Goal: Information Seeking & Learning: Understand process/instructions

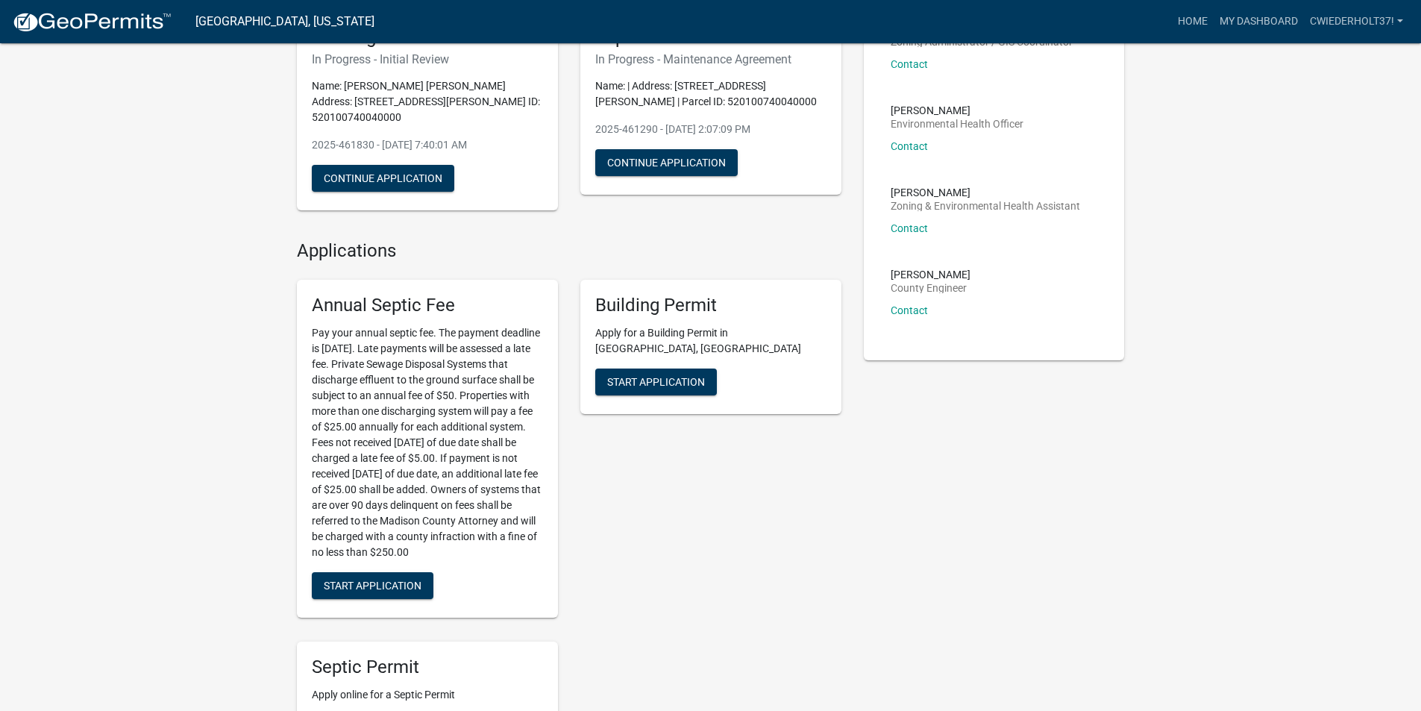
scroll to position [298, 0]
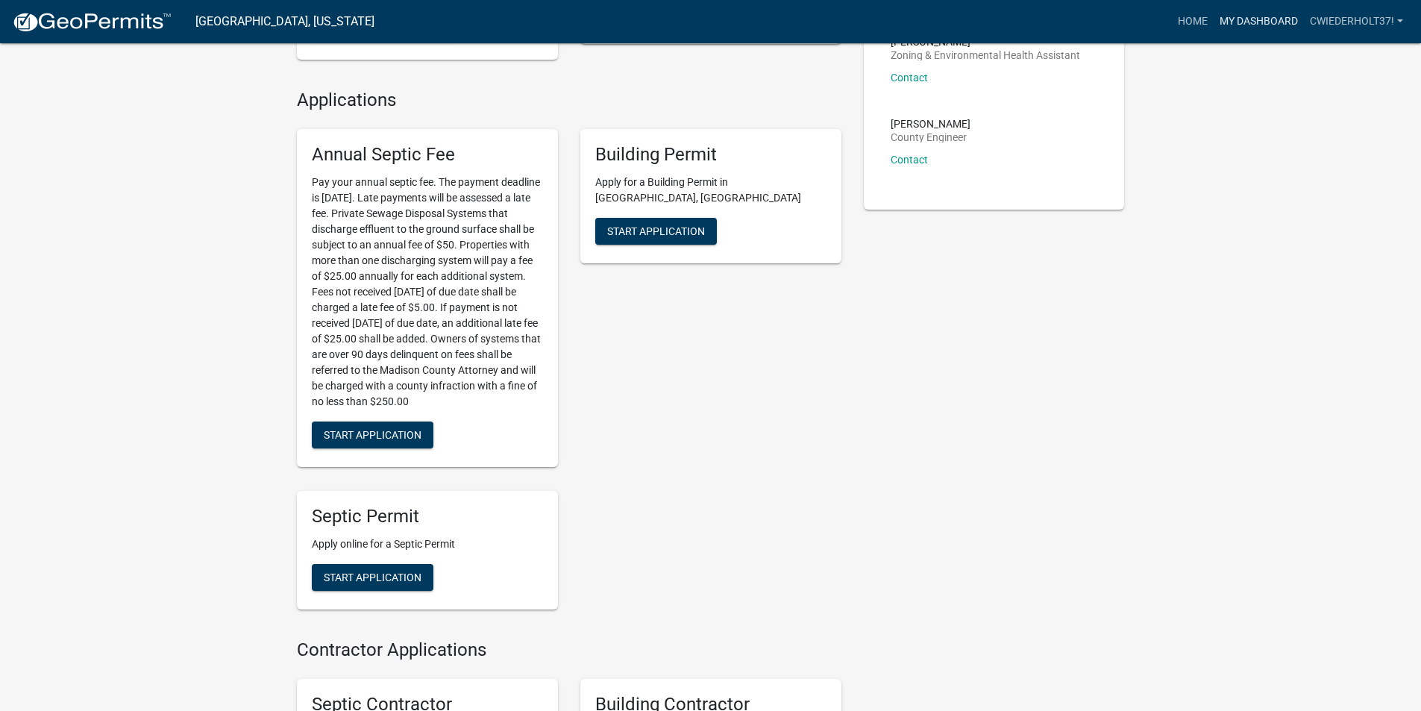
click at [1260, 15] on link "My Dashboard" at bounding box center [1259, 21] width 90 height 28
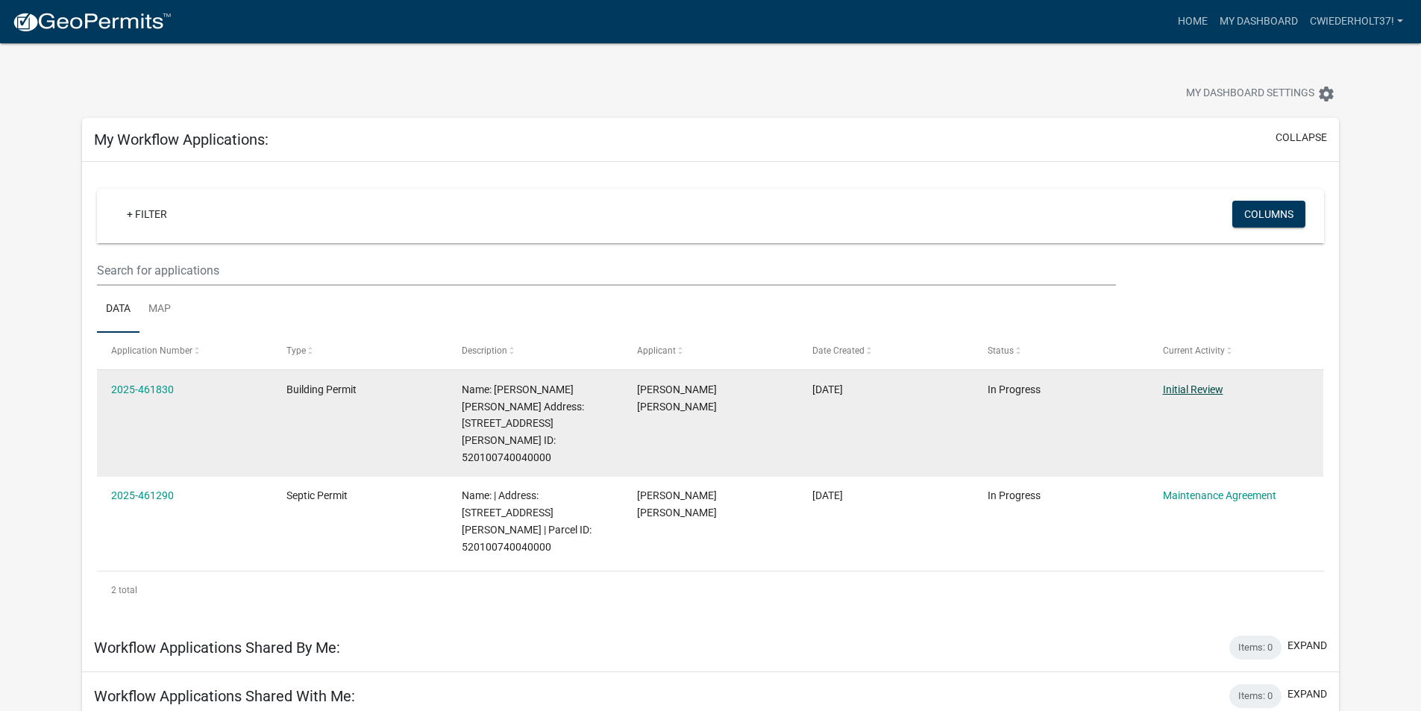
click at [1193, 383] on link "Initial Review" at bounding box center [1193, 389] width 60 height 12
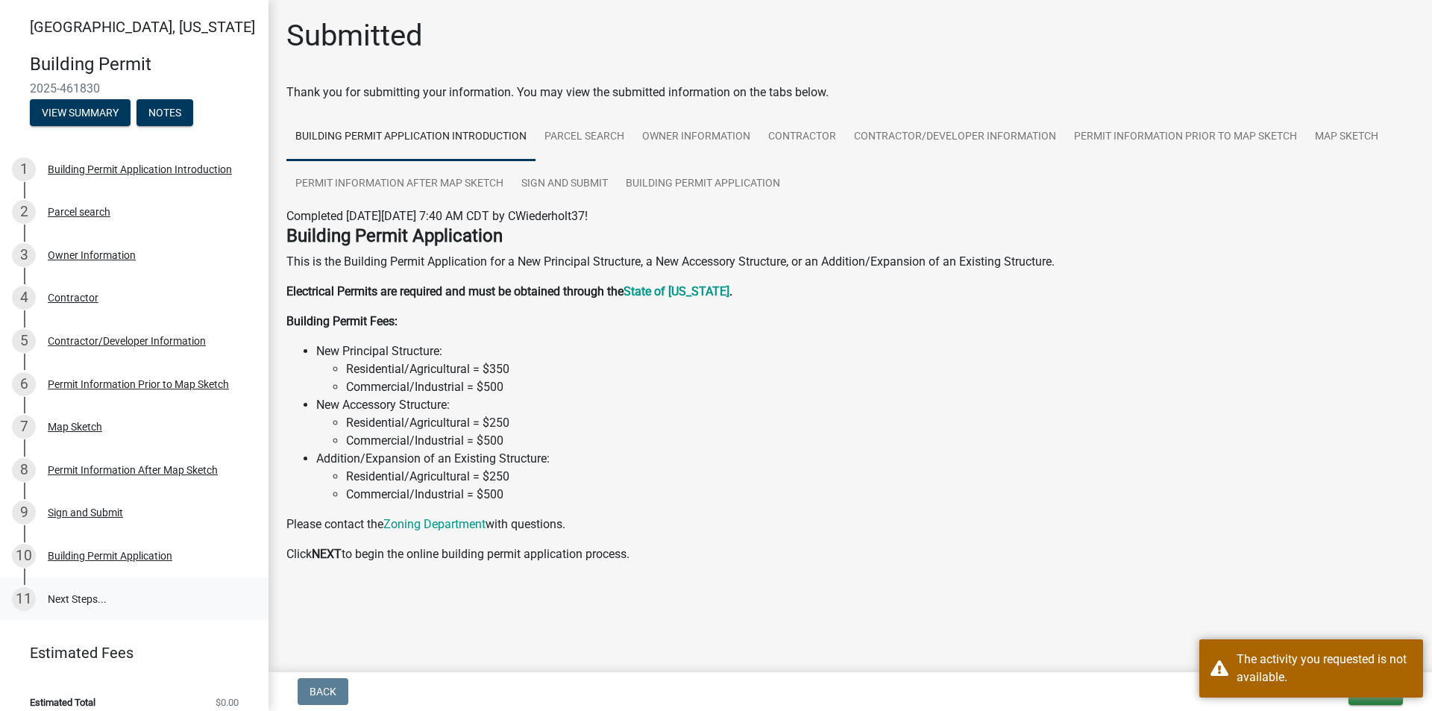
click at [81, 598] on link "11 Next Steps..." at bounding box center [134, 598] width 269 height 43
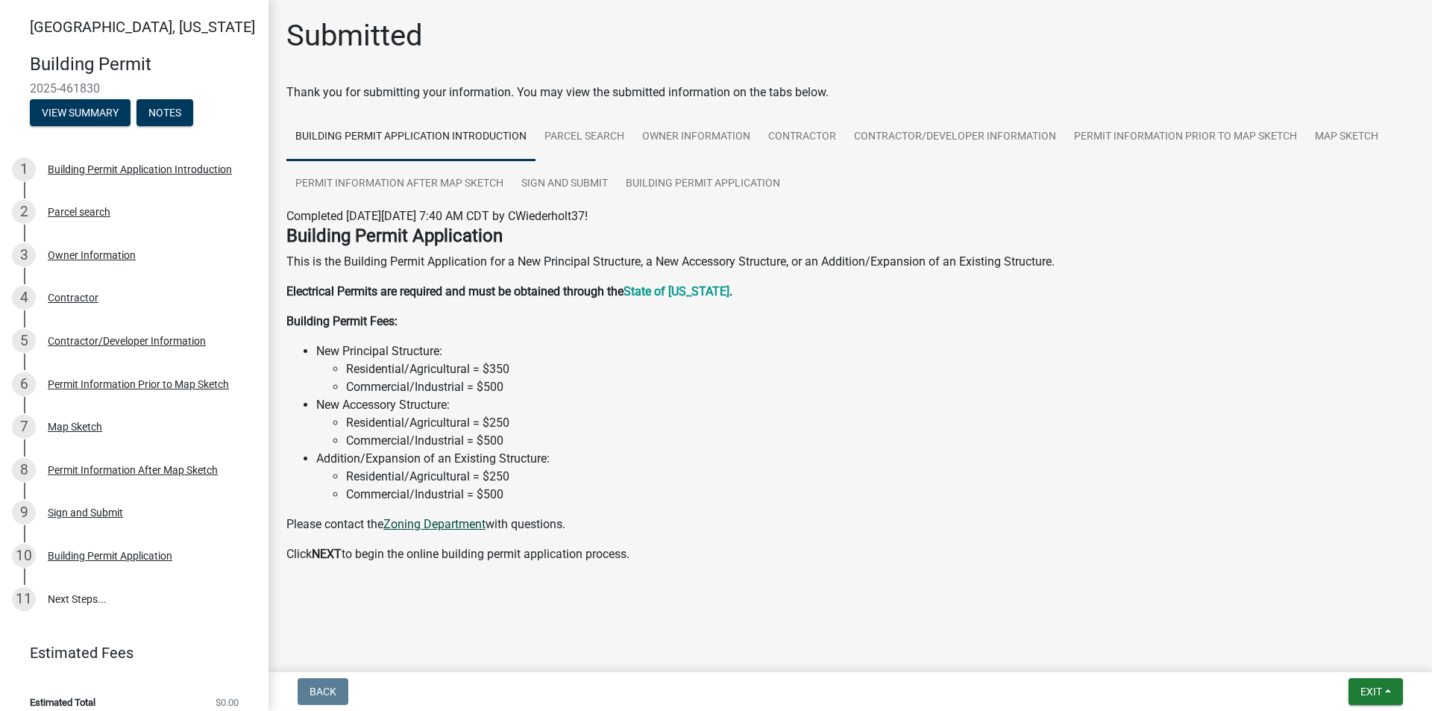
click at [463, 524] on link "Zoning Department" at bounding box center [434, 524] width 102 height 14
drag, startPoint x: 577, startPoint y: 521, endPoint x: 545, endPoint y: 520, distance: 32.1
click at [545, 520] on p "Please contact the Zoning Department with questions." at bounding box center [850, 525] width 1128 height 18
drag, startPoint x: 645, startPoint y: 363, endPoint x: 647, endPoint y: 378, distance: 15.8
click at [646, 364] on li "Residential/Agricultural = $350" at bounding box center [880, 369] width 1068 height 18
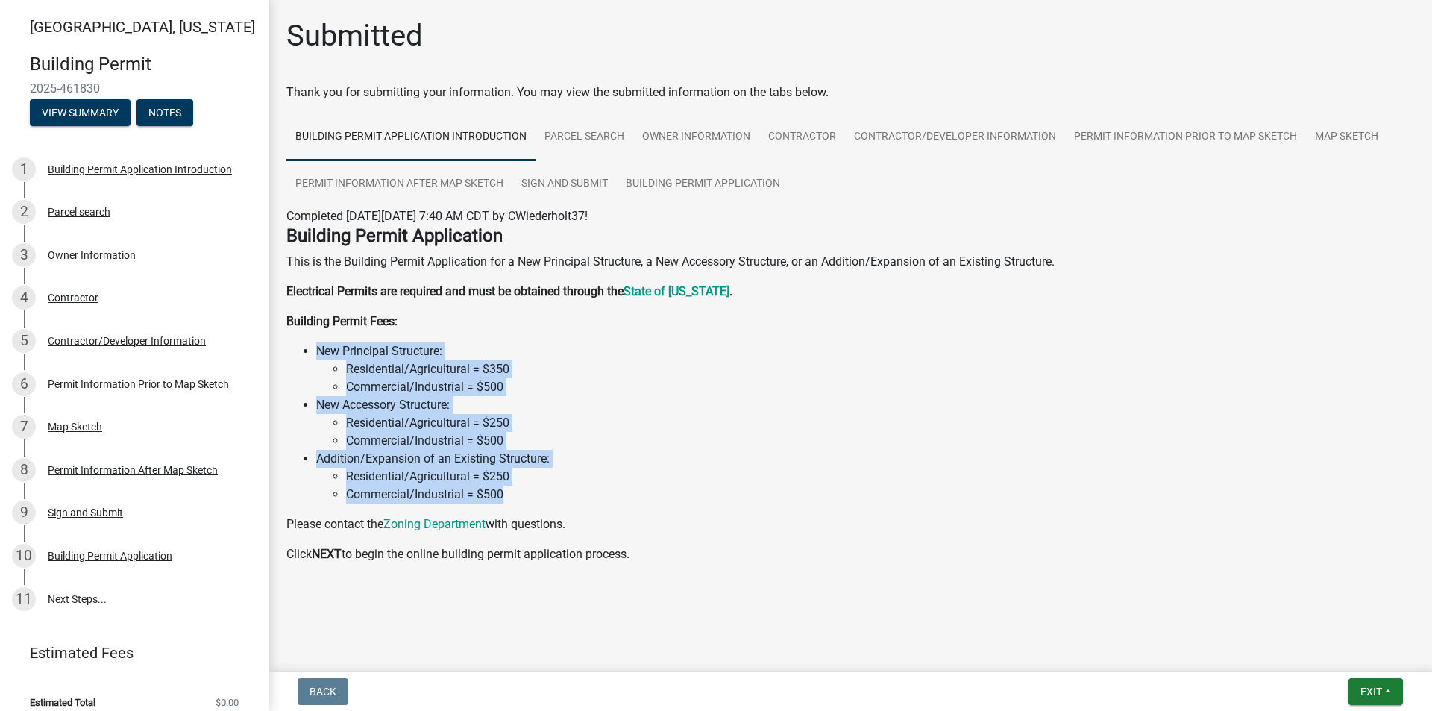
drag, startPoint x: 521, startPoint y: 495, endPoint x: 312, endPoint y: 337, distance: 261.6
click at [312, 337] on div "Building Permit Application This is the Building Permit Application for a New P…" at bounding box center [850, 394] width 1128 height 338
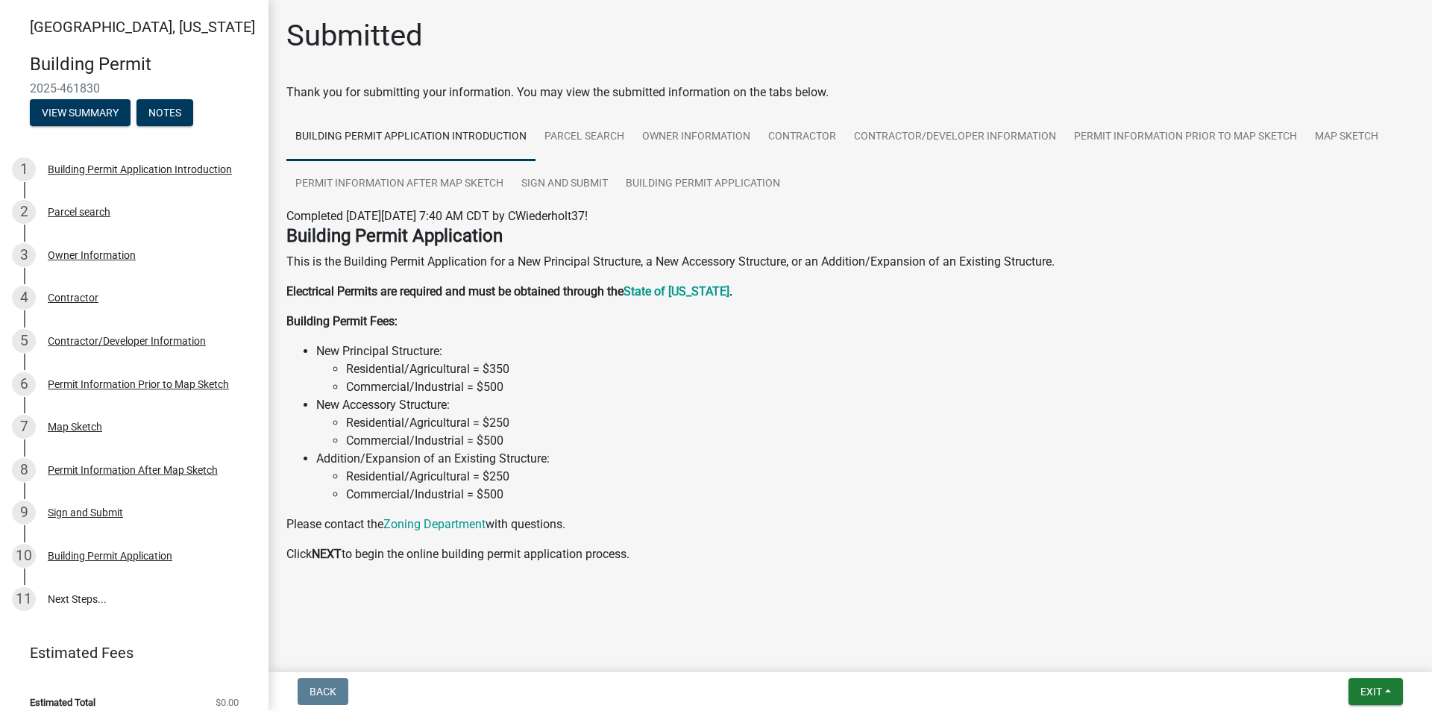
click at [291, 318] on strong "Building Permit Fees:" at bounding box center [341, 321] width 111 height 14
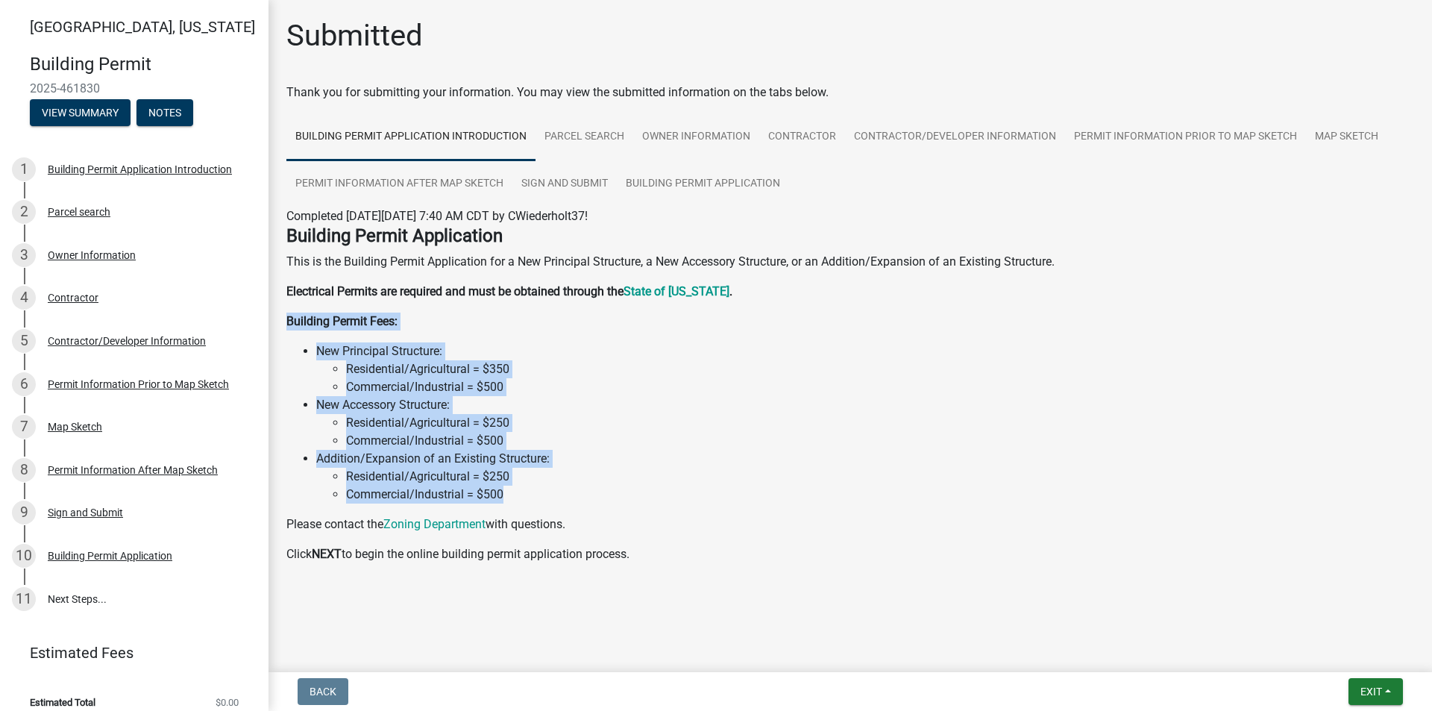
drag, startPoint x: 281, startPoint y: 319, endPoint x: 540, endPoint y: 504, distance: 318.8
click at [540, 504] on div "Building Permit Application This is the Building Permit Application for a New P…" at bounding box center [850, 400] width 1150 height 350
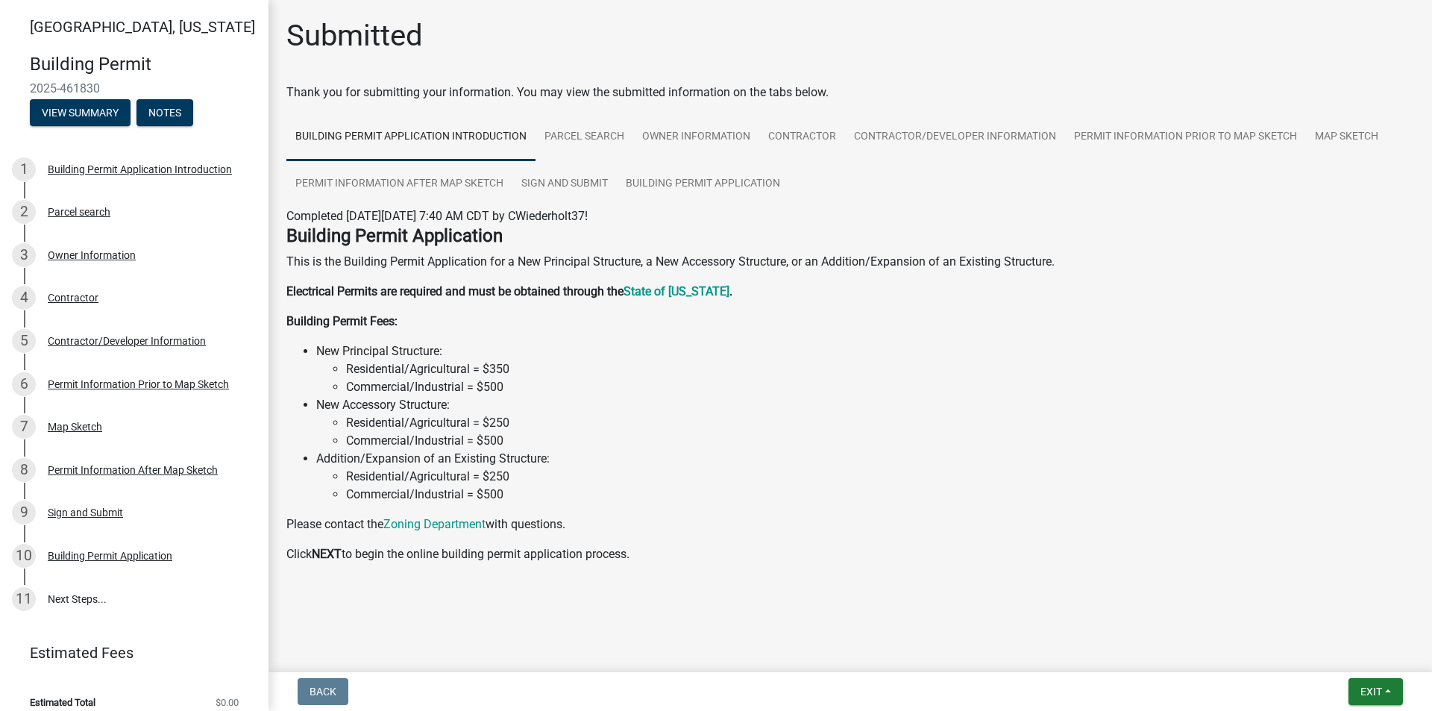
click at [626, 504] on div "Building Permit Application This is the Building Permit Application for a New P…" at bounding box center [850, 394] width 1128 height 338
drag, startPoint x: 642, startPoint y: 551, endPoint x: 662, endPoint y: 567, distance: 24.9
click at [662, 567] on div "Building Permit Application This is the Building Permit Application for a New P…" at bounding box center [850, 400] width 1150 height 350
drag, startPoint x: 317, startPoint y: 455, endPoint x: 538, endPoint y: 459, distance: 220.9
click at [538, 459] on li "Addition/Expansion of an Existing Structure: Residential/Agricultural = $250 Co…" at bounding box center [865, 477] width 1098 height 54
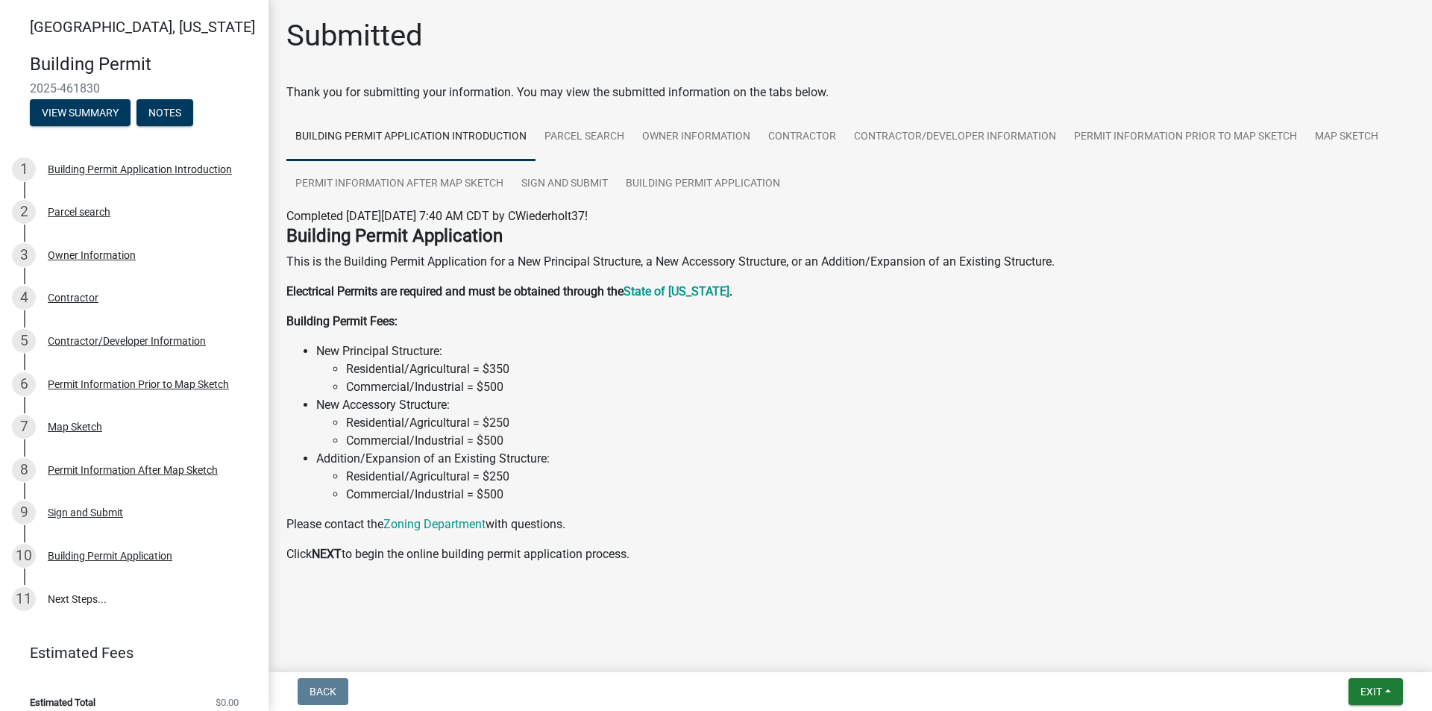
click at [650, 507] on div "Building Permit Application This is the Building Permit Application for a New P…" at bounding box center [850, 394] width 1128 height 338
drag, startPoint x: 313, startPoint y: 401, endPoint x: 466, endPoint y: 416, distance: 154.4
click at [466, 416] on ul "New Principal Structure: Residential/Agricultural = $350 Commercial/Industrial …" at bounding box center [850, 422] width 1128 height 161
click at [479, 448] on li "Commercial/Industrial = $500" at bounding box center [880, 441] width 1068 height 18
click at [542, 454] on li "Addition/Expansion of an Existing Structure: Residential/Agricultural = $250 Co…" at bounding box center [865, 477] width 1098 height 54
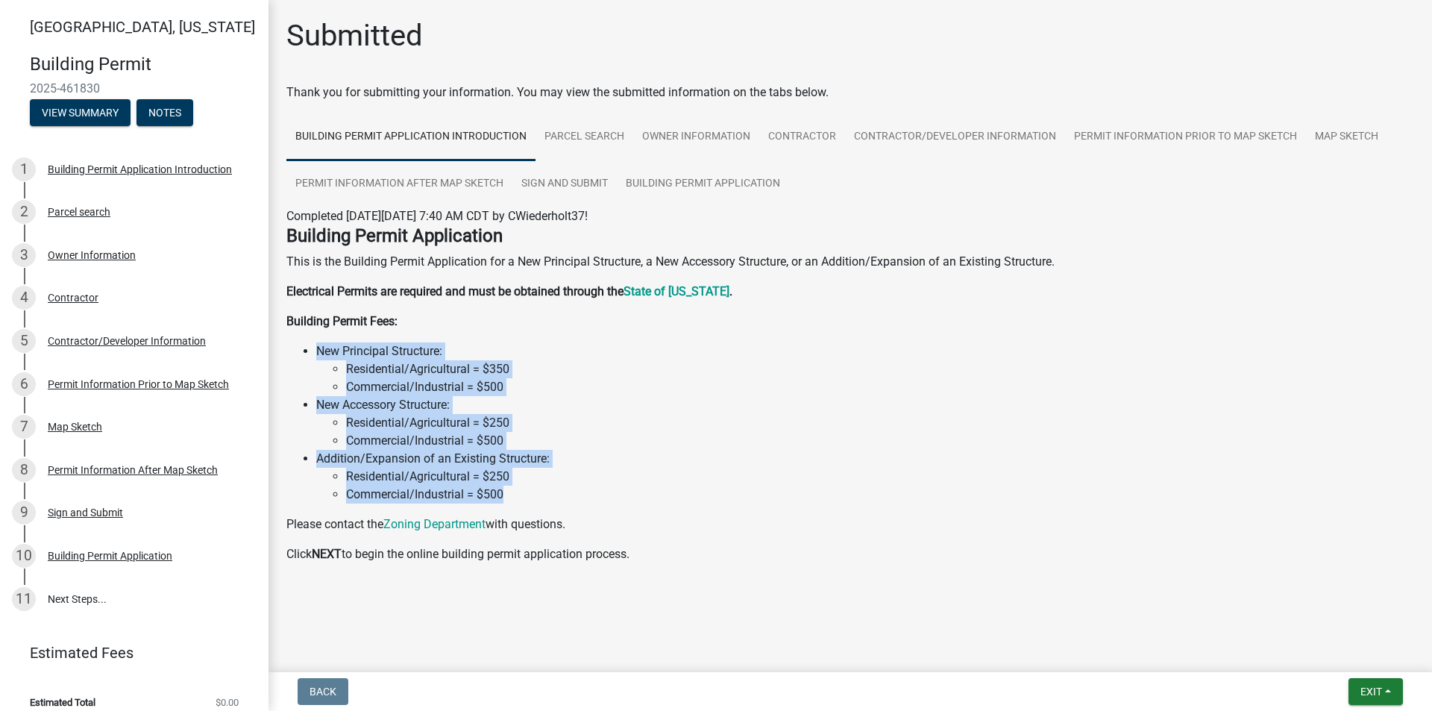
drag, startPoint x: 516, startPoint y: 487, endPoint x: 309, endPoint y: 352, distance: 247.5
click at [309, 352] on ul "New Principal Structure: Residential/Agricultural = $350 Commercial/Industrial …" at bounding box center [850, 422] width 1128 height 161
click at [509, 425] on li "Residential/Agricultural = $250" at bounding box center [880, 423] width 1068 height 18
